Goal: Contribute content: Contribute content

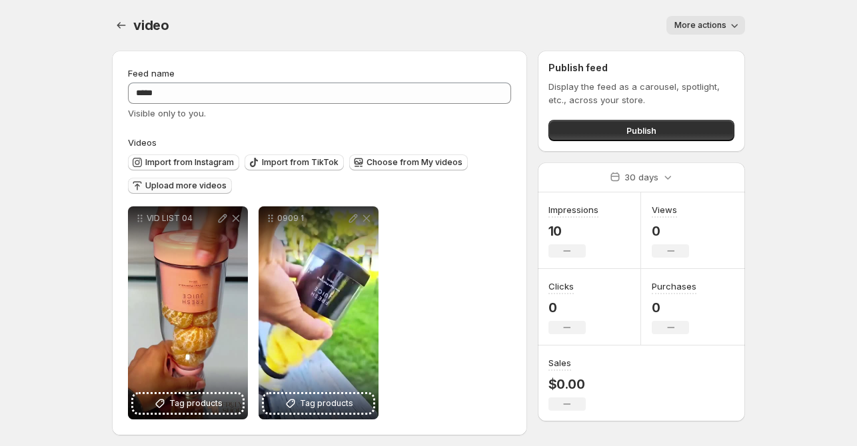
click at [172, 191] on button "Upload more videos" at bounding box center [180, 186] width 104 height 16
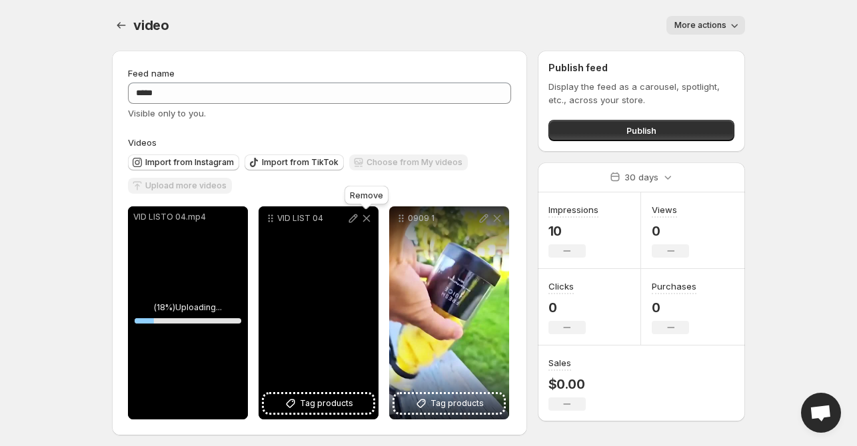
click at [366, 215] on icon at bounding box center [366, 218] width 13 height 13
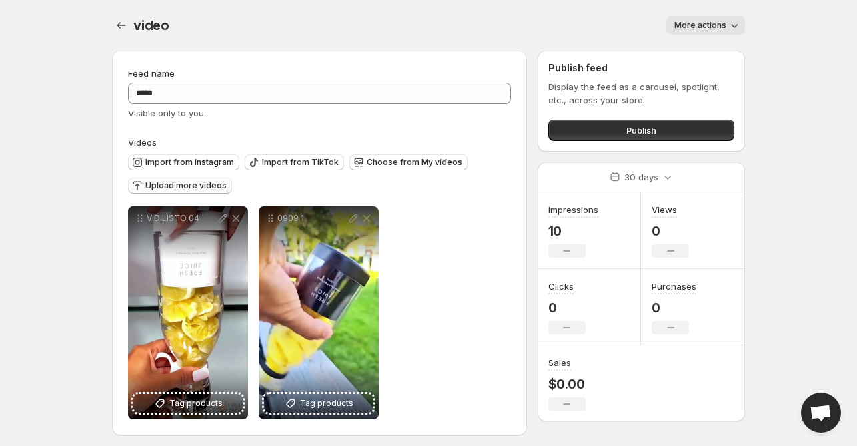
click at [183, 186] on span "Upload more videos" at bounding box center [185, 186] width 81 height 11
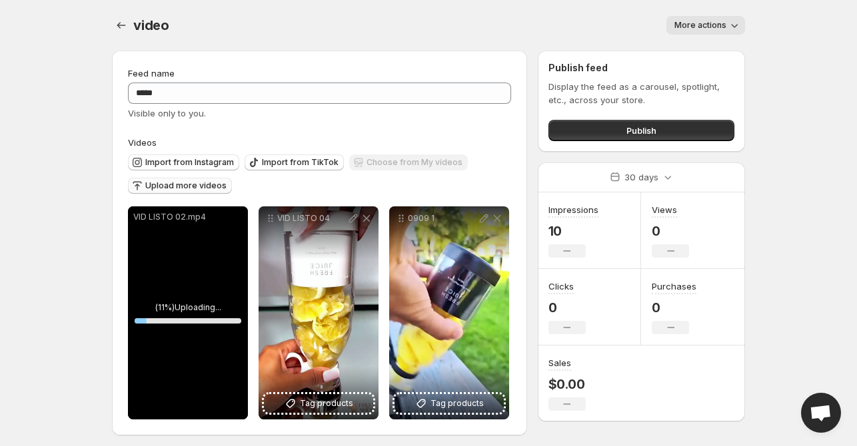
click at [530, 300] on div "**********" at bounding box center [423, 246] width 644 height 412
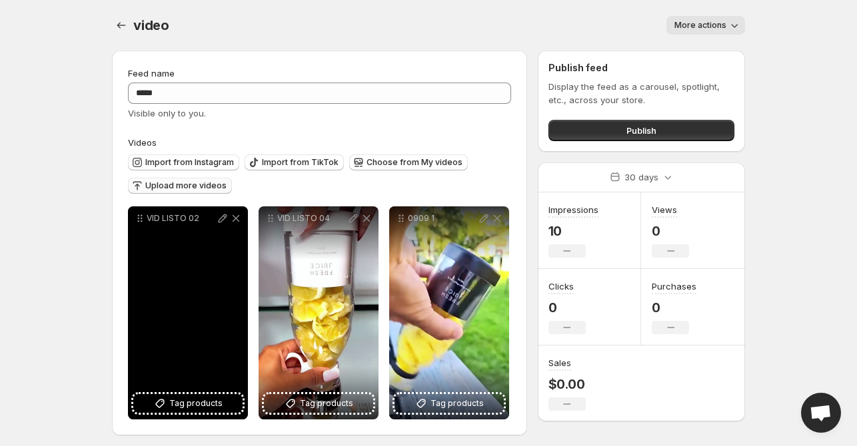
click at [144, 275] on div "VID LISTO 02" at bounding box center [188, 313] width 120 height 213
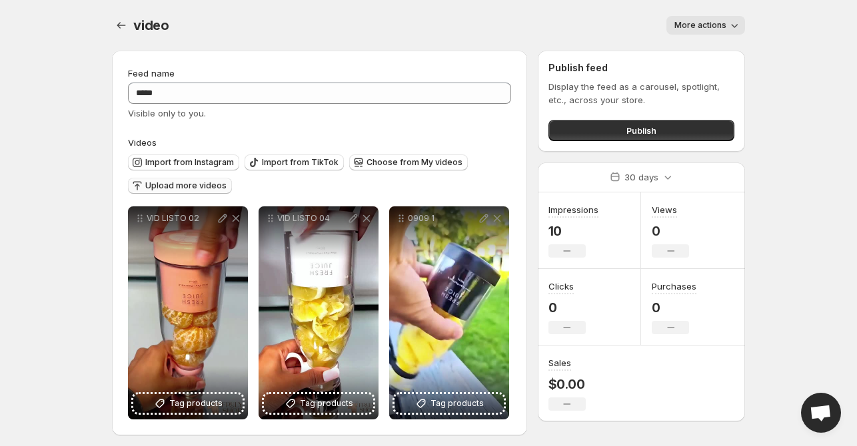
click at [399, 25] on div "More actions" at bounding box center [465, 25] width 560 height 19
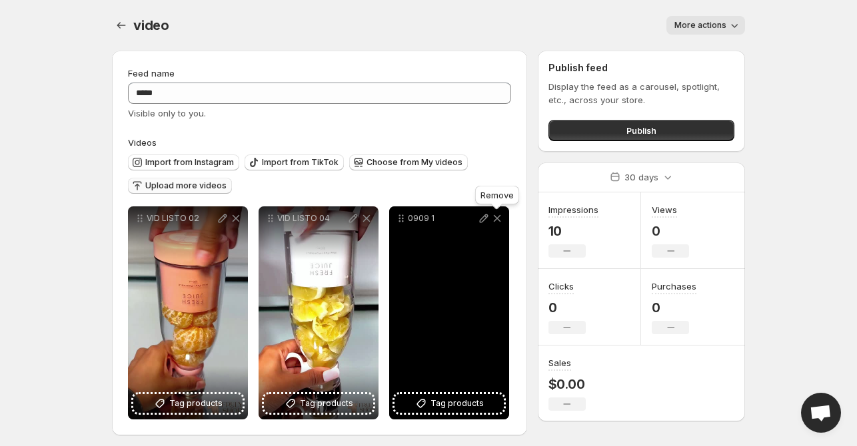
click at [502, 215] on icon at bounding box center [496, 218] width 13 height 13
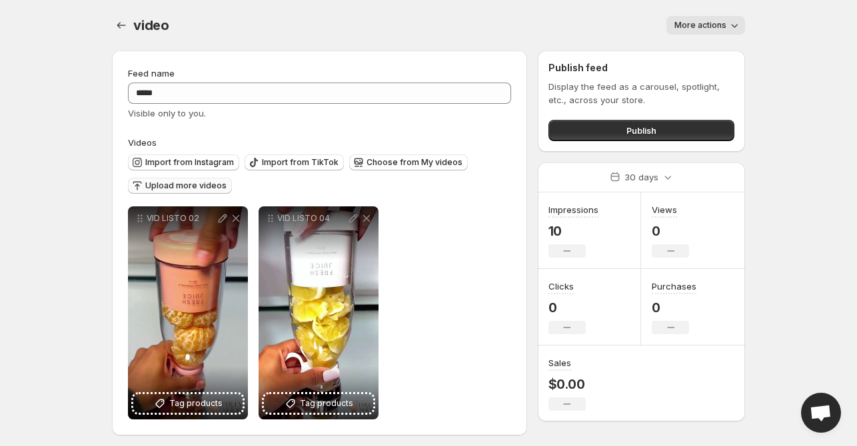
click at [202, 188] on span "Upload more videos" at bounding box center [185, 186] width 81 height 11
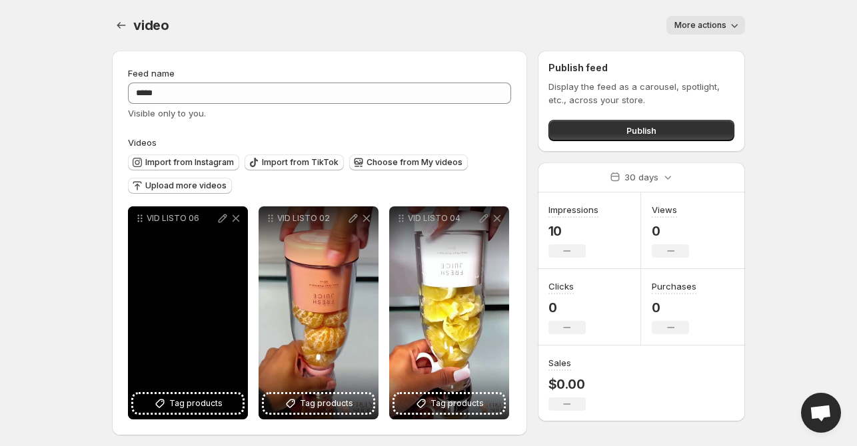
click at [218, 288] on div "VID LISTO 06" at bounding box center [188, 313] width 120 height 213
click at [205, 299] on div "VID LISTO 06" at bounding box center [188, 313] width 120 height 213
